Goal: Task Accomplishment & Management: Manage account settings

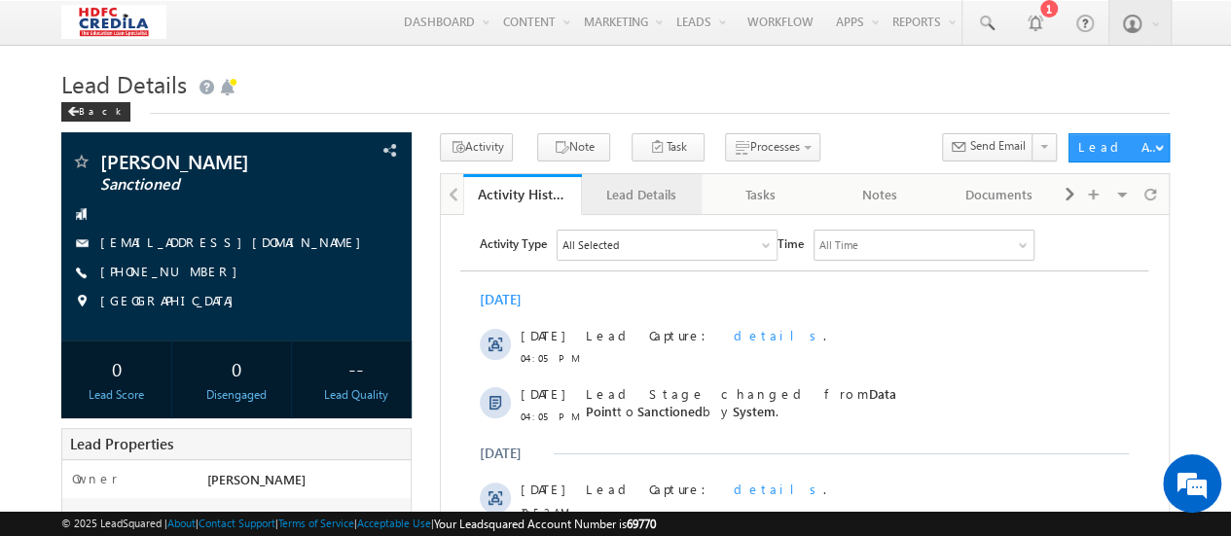
click at [635, 196] on div "Lead Details" at bounding box center [641, 194] width 87 height 23
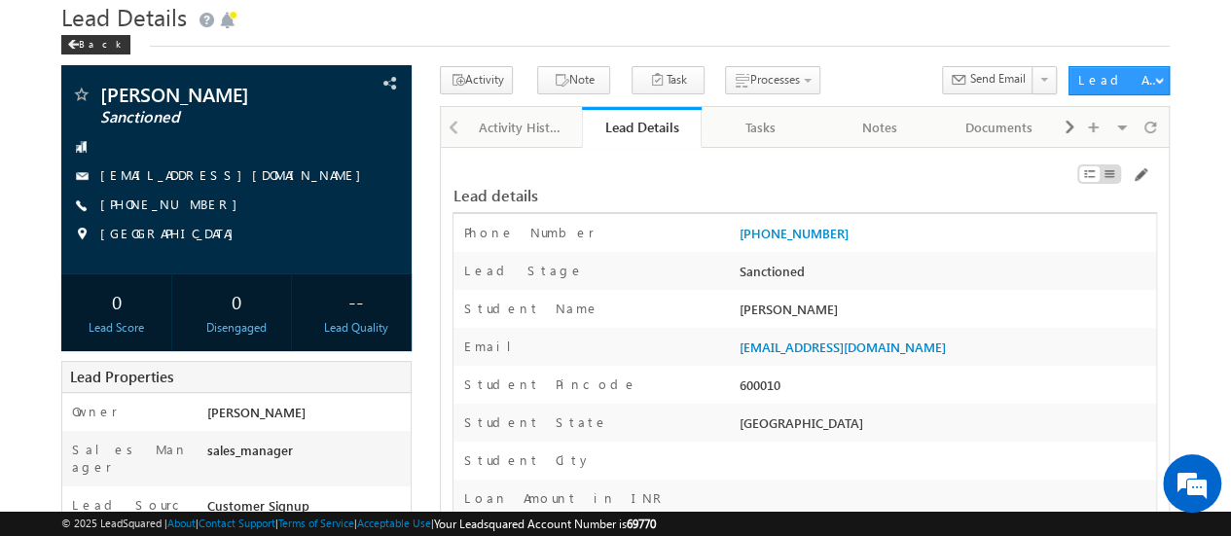
scroll to position [97, 0]
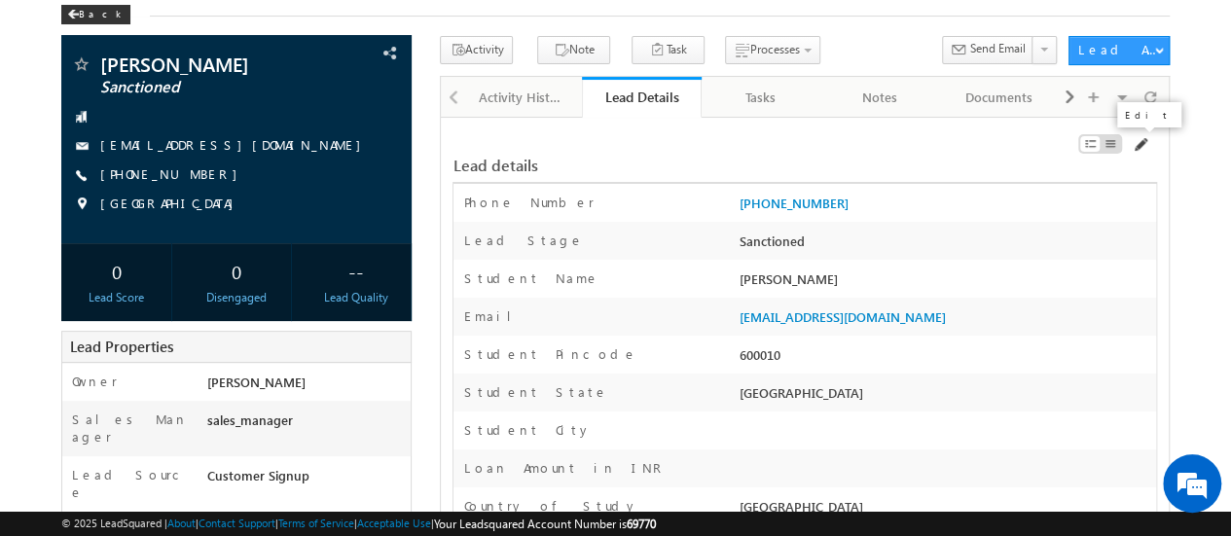
click at [1144, 145] on span at bounding box center [1140, 145] width 16 height 16
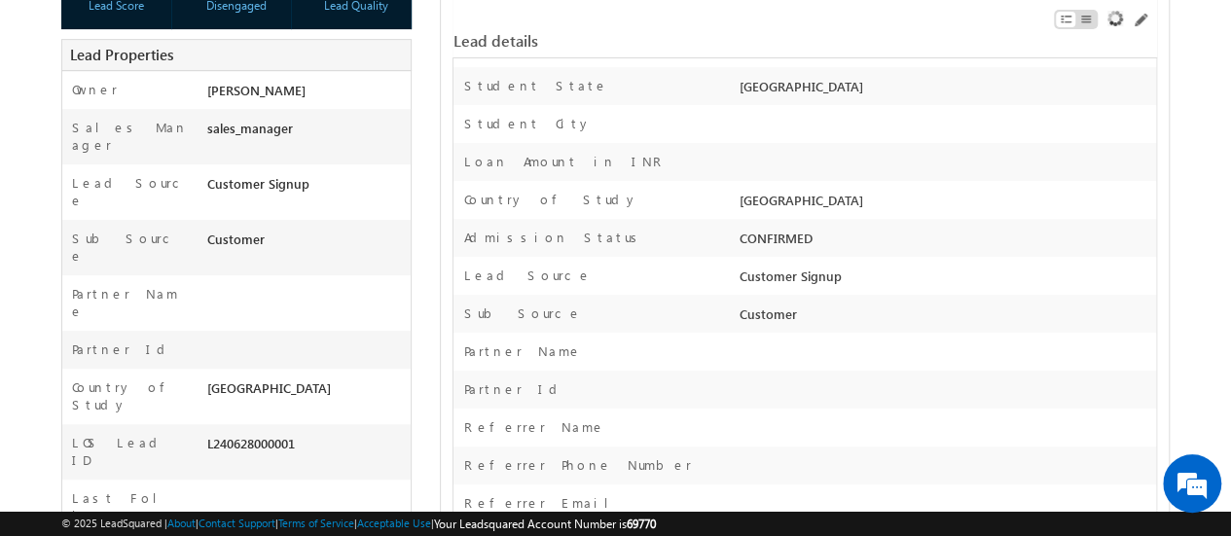
scroll to position [0, 0]
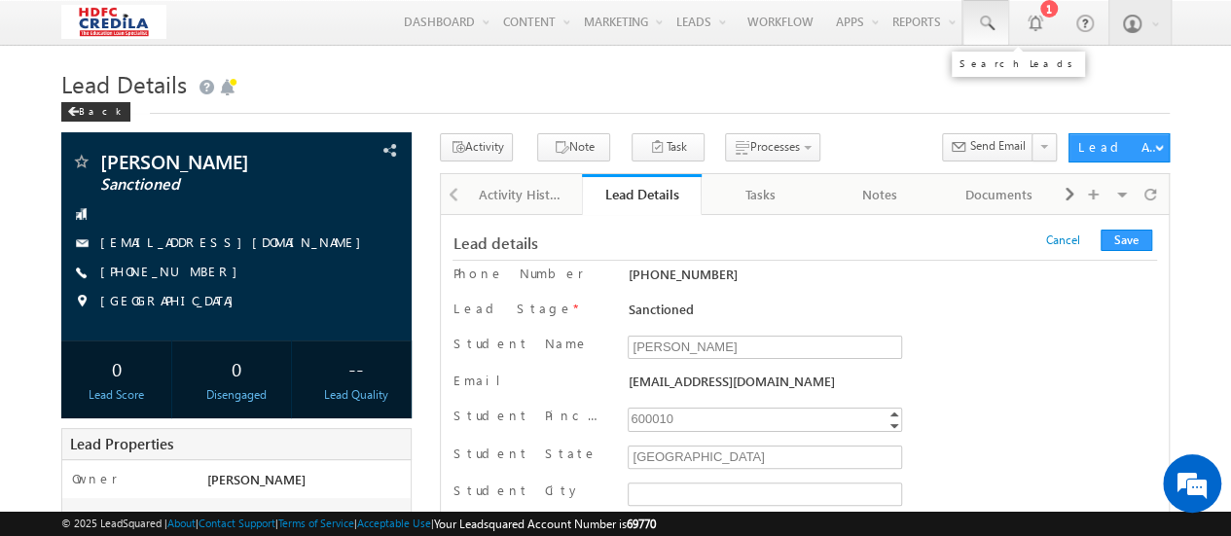
click at [997, 24] on link at bounding box center [986, 22] width 47 height 45
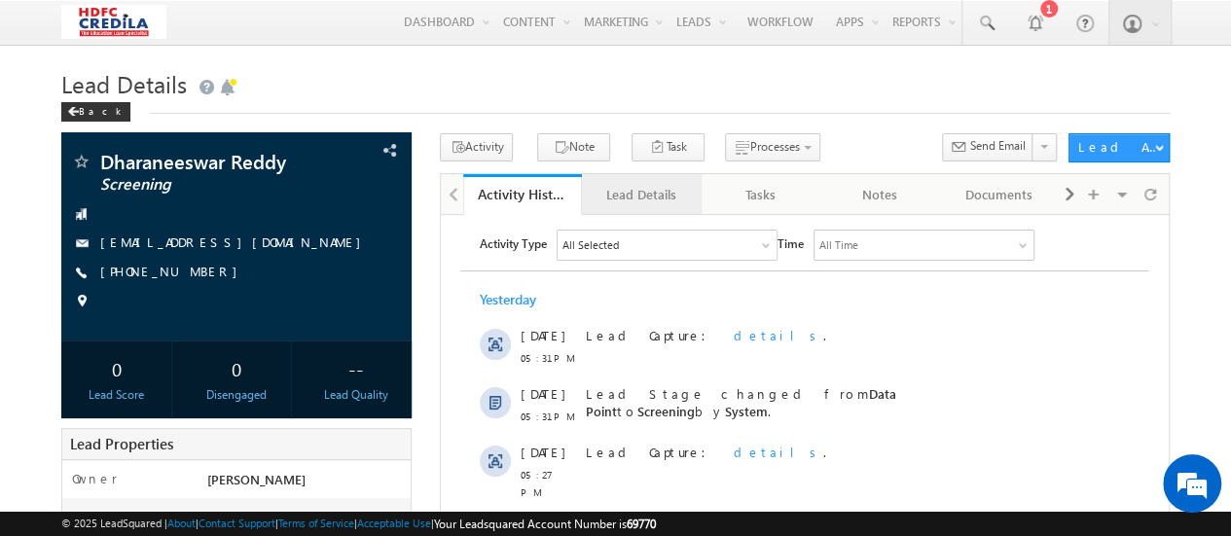
click at [656, 193] on div "Lead Details" at bounding box center [641, 194] width 87 height 23
